Goal: Information Seeking & Learning: Compare options

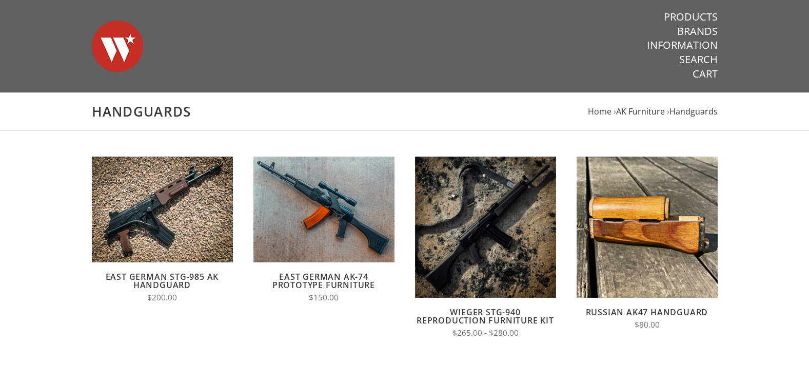
click at [111, 60] on img at bounding box center [117, 46] width 51 height 72
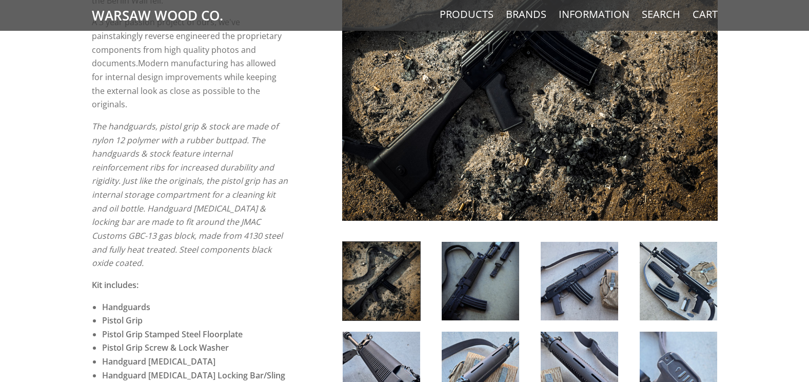
scroll to position [411, 0]
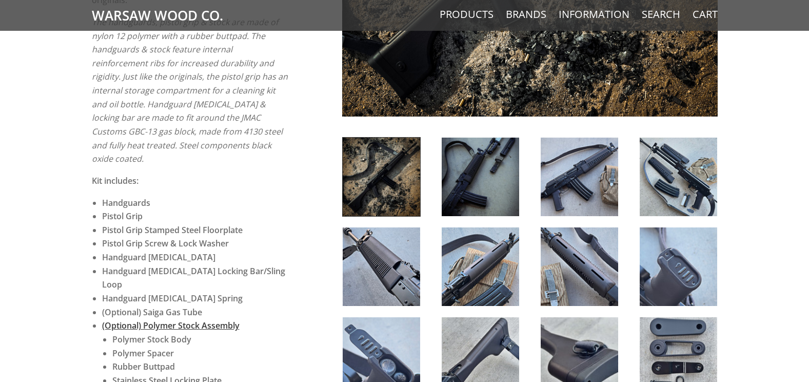
click at [521, 181] on div at bounding box center [480, 177] width 99 height 80
drag, startPoint x: 492, startPoint y: 186, endPoint x: 551, endPoint y: 190, distance: 58.7
click at [492, 186] on img at bounding box center [481, 177] width 78 height 79
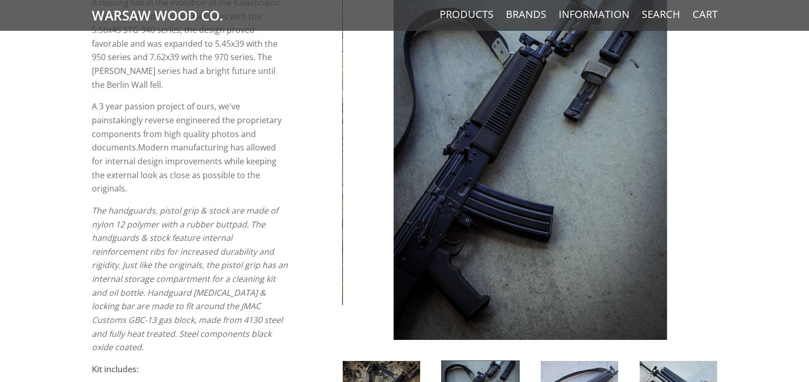
scroll to position [205, 0]
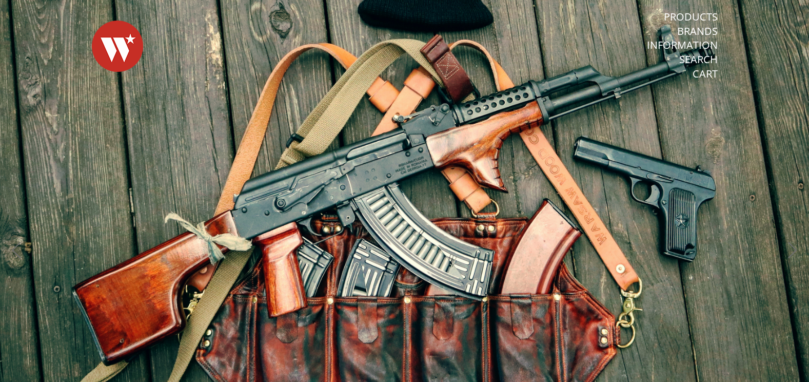
click at [698, 12] on link "Products" at bounding box center [691, 16] width 54 height 13
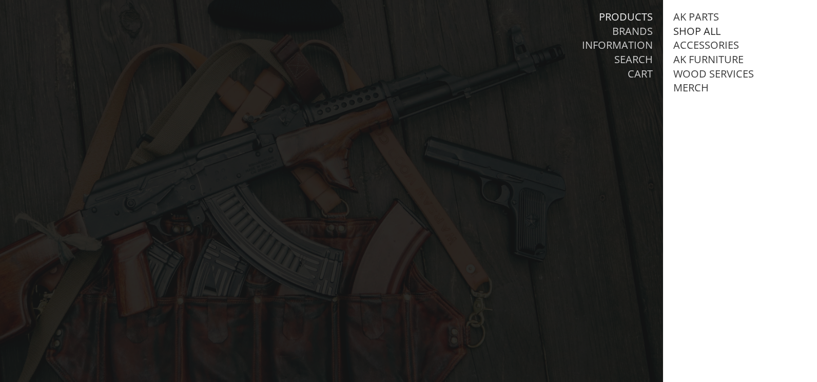
click at [707, 29] on link "Shop All" at bounding box center [696, 31] width 47 height 13
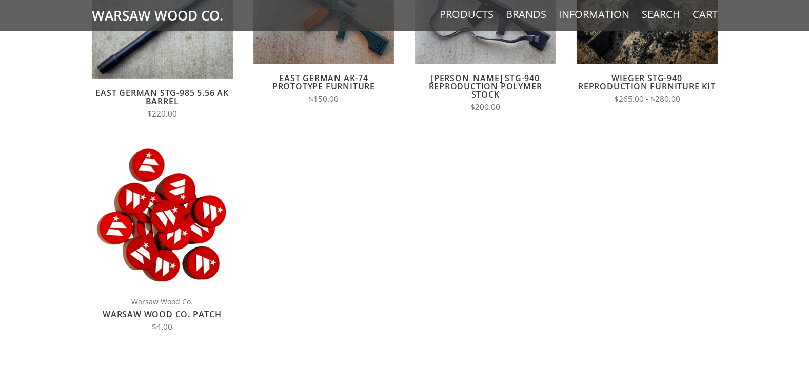
scroll to position [513, 0]
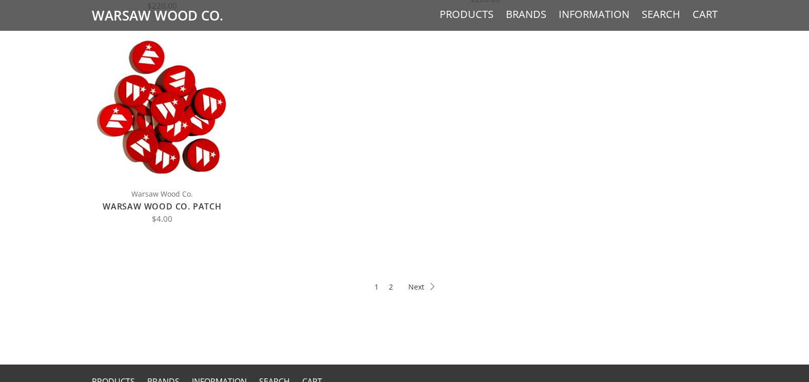
click at [395, 288] on li "2" at bounding box center [391, 287] width 14 height 22
click at [392, 289] on link "2" at bounding box center [391, 287] width 4 height 12
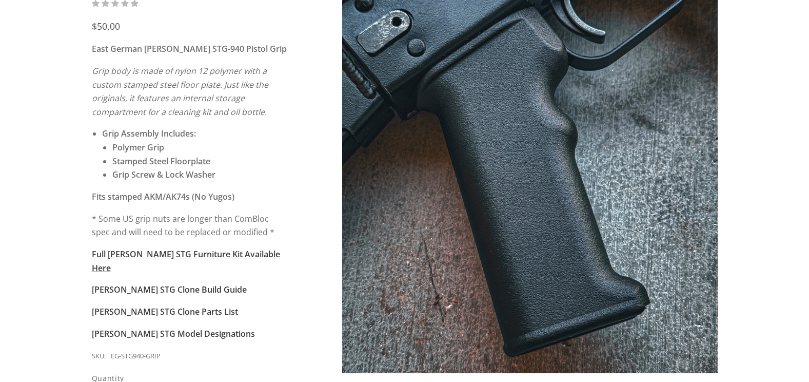
scroll to position [308, 0]
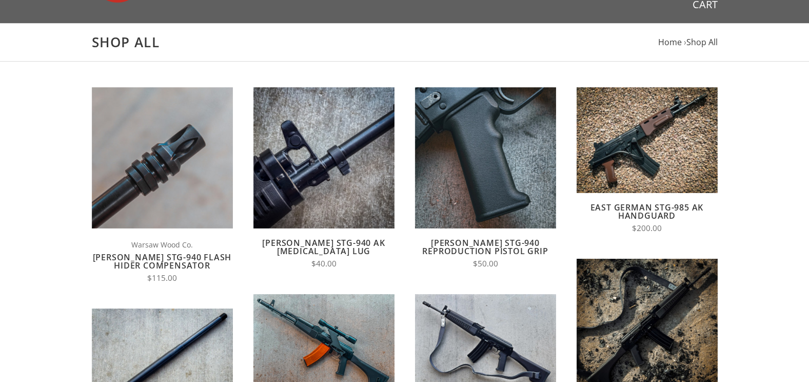
scroll to position [154, 0]
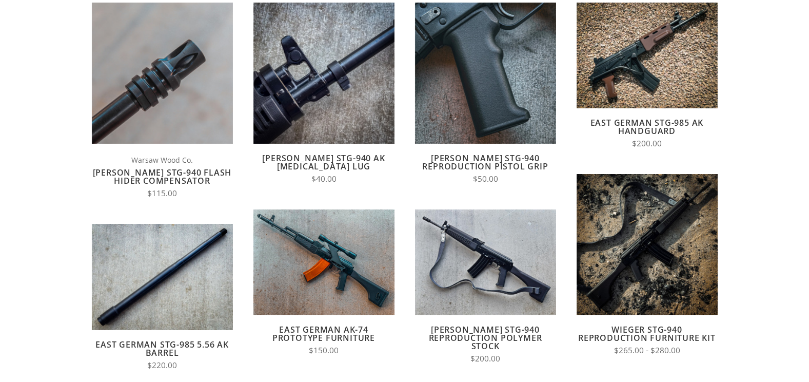
click at [672, 122] on link "East German STG-985 AK Handguard" at bounding box center [647, 127] width 113 height 20
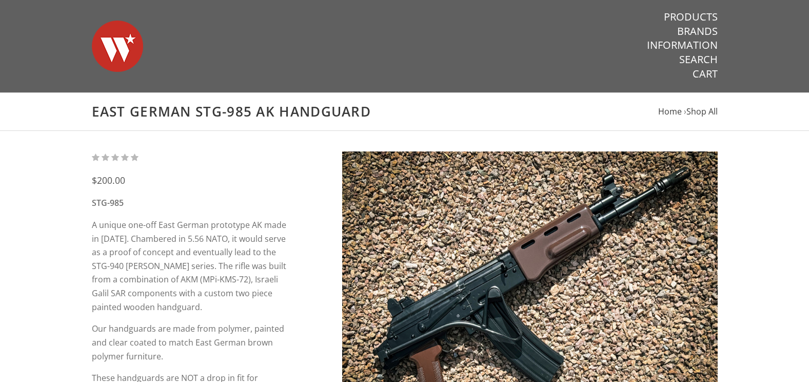
scroll to position [103, 0]
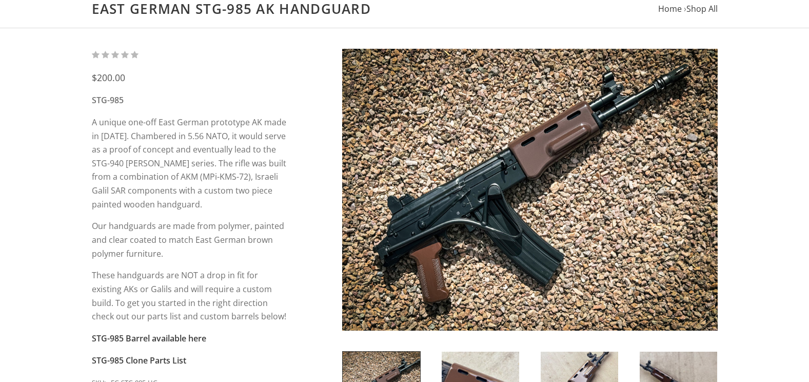
click at [601, 183] on img at bounding box center [530, 190] width 376 height 282
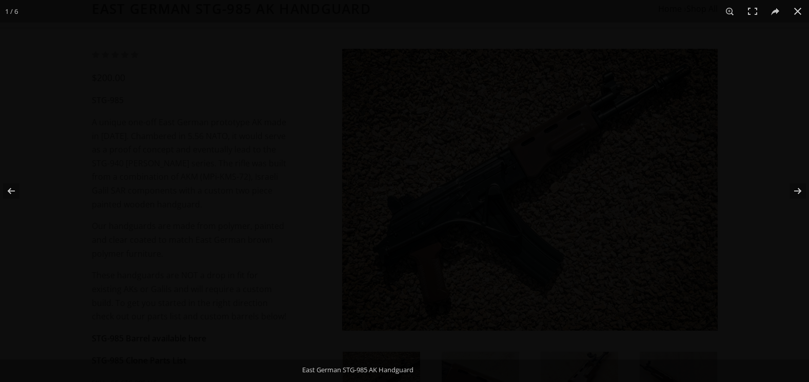
click at [562, 161] on div at bounding box center [584, 214] width 809 height 382
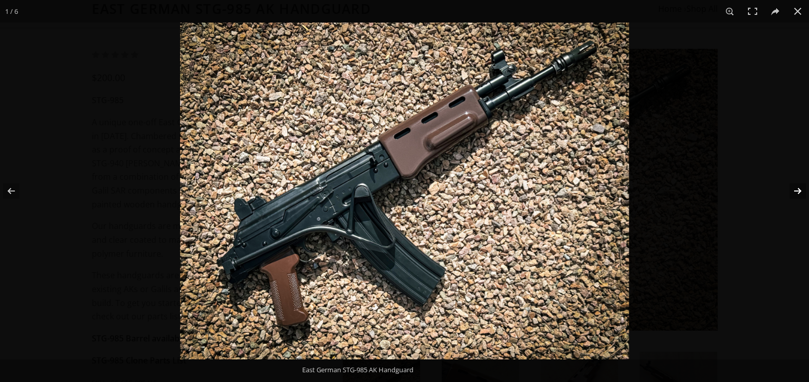
click at [778, 178] on button at bounding box center [792, 190] width 36 height 51
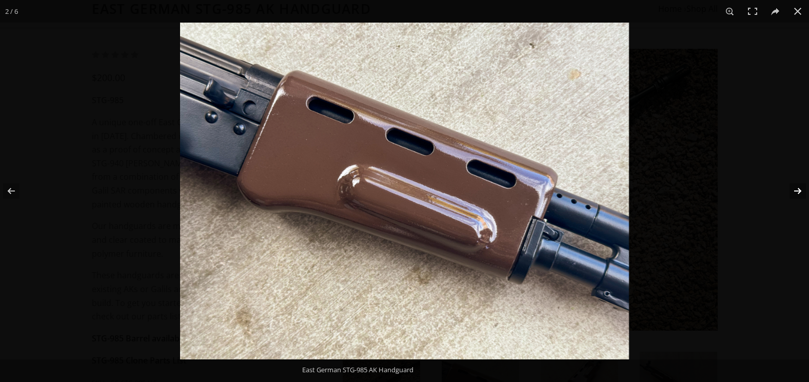
click at [782, 179] on button at bounding box center [792, 190] width 36 height 51
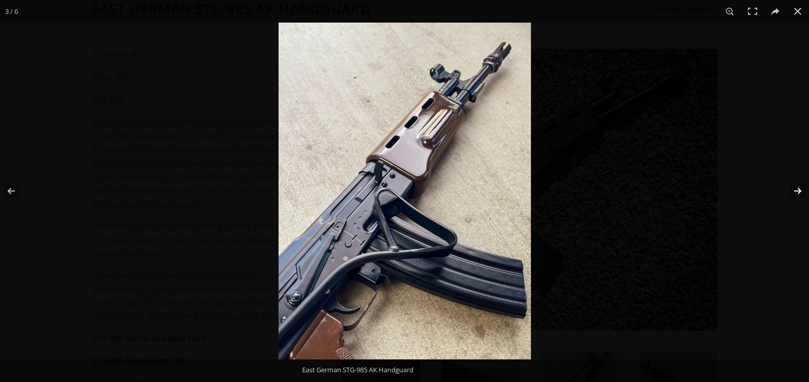
click at [782, 179] on button at bounding box center [792, 190] width 36 height 51
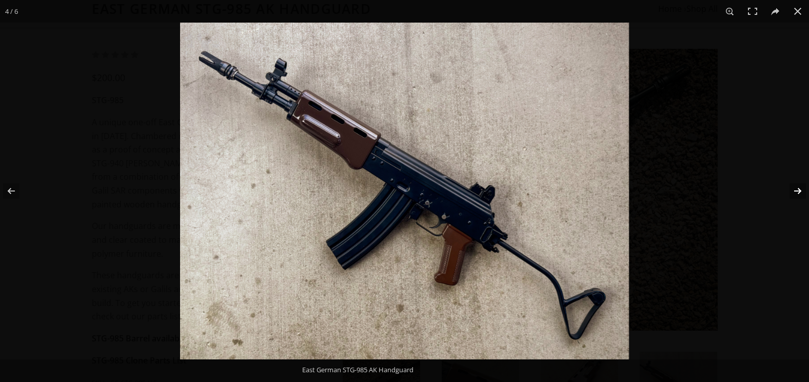
click at [782, 179] on button at bounding box center [792, 190] width 36 height 51
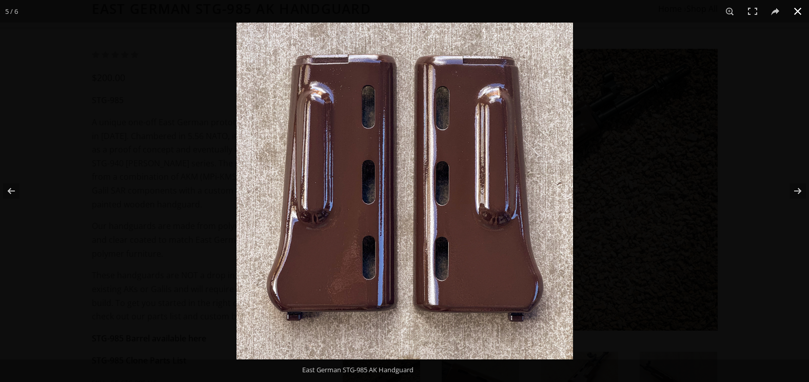
click at [770, 175] on div at bounding box center [641, 214] width 809 height 382
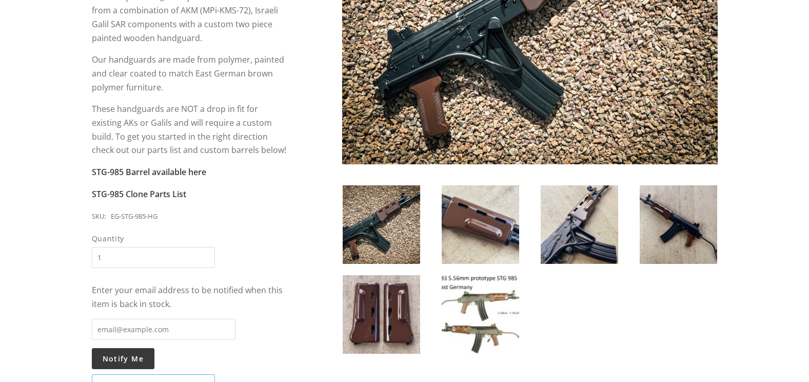
scroll to position [359, 0]
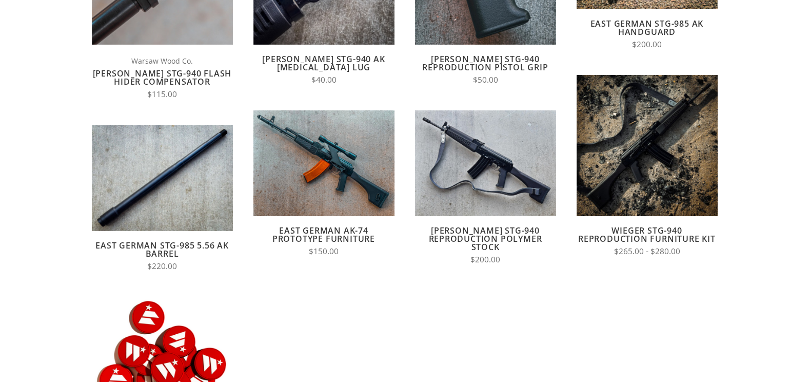
scroll to position [257, 0]
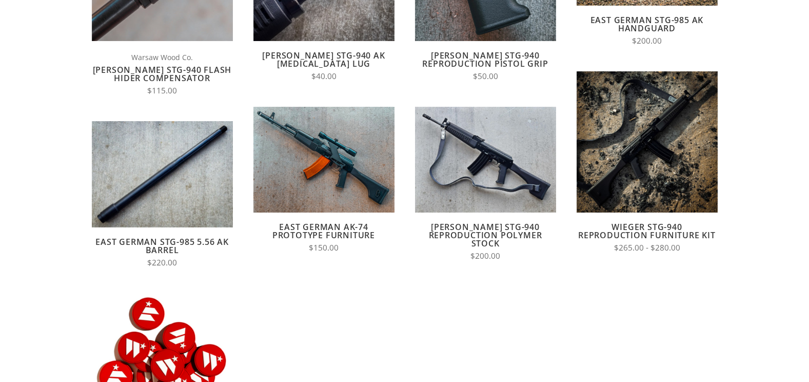
click at [674, 236] on link "Wieger STG-940 Reproduction Furniture Kit" at bounding box center [647, 231] width 138 height 20
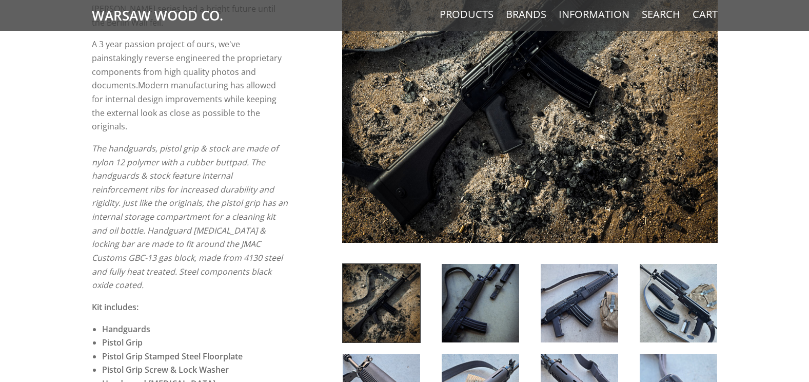
scroll to position [205, 0]
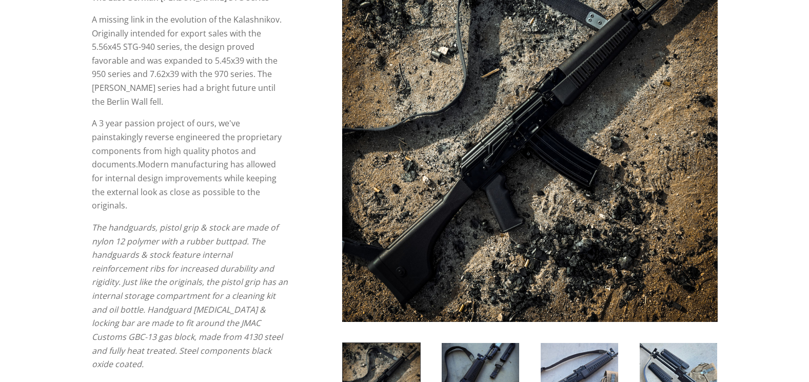
click at [558, 177] on img at bounding box center [530, 134] width 376 height 376
